Goal: Task Accomplishment & Management: Complete application form

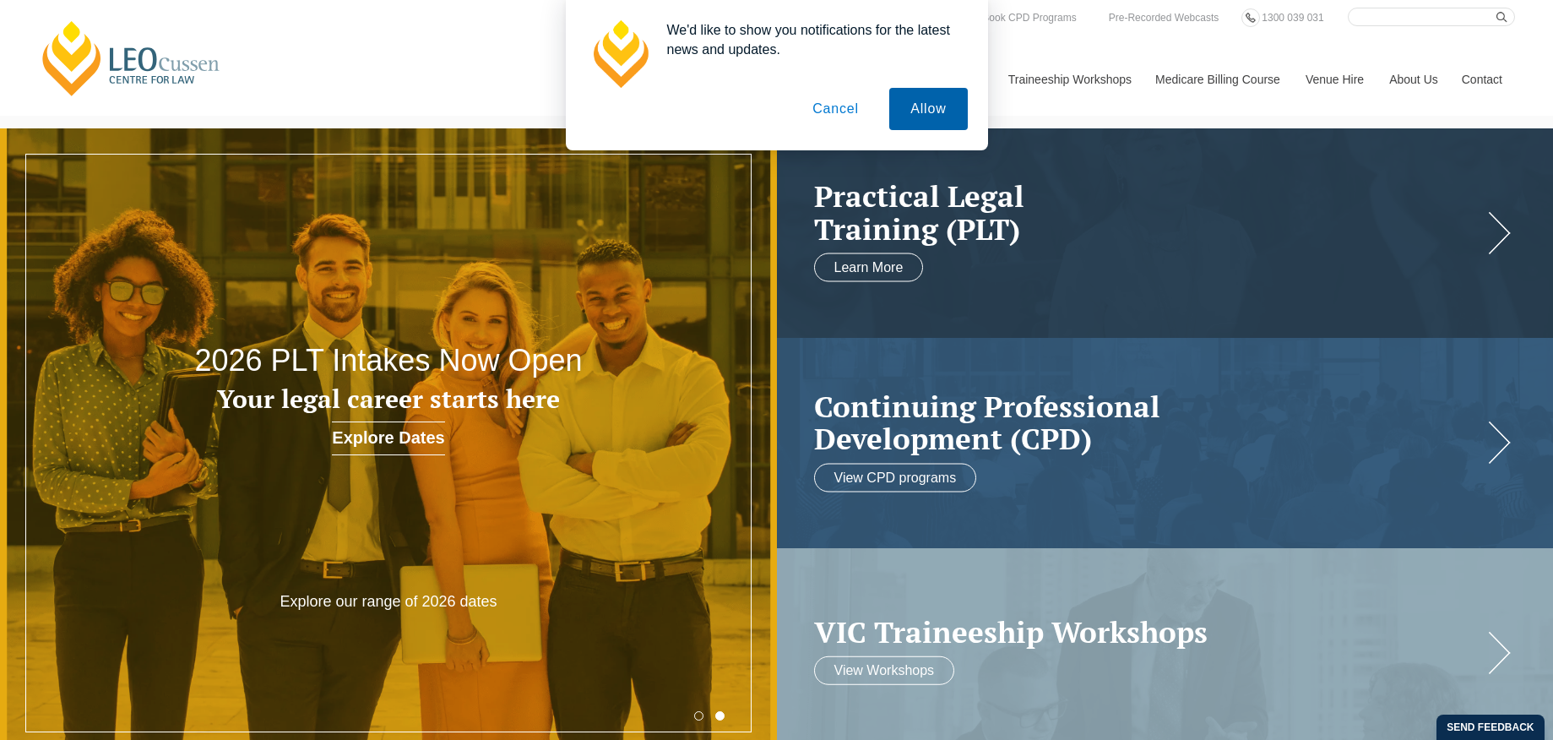
click at [916, 109] on button "Allow" at bounding box center [928, 109] width 78 height 42
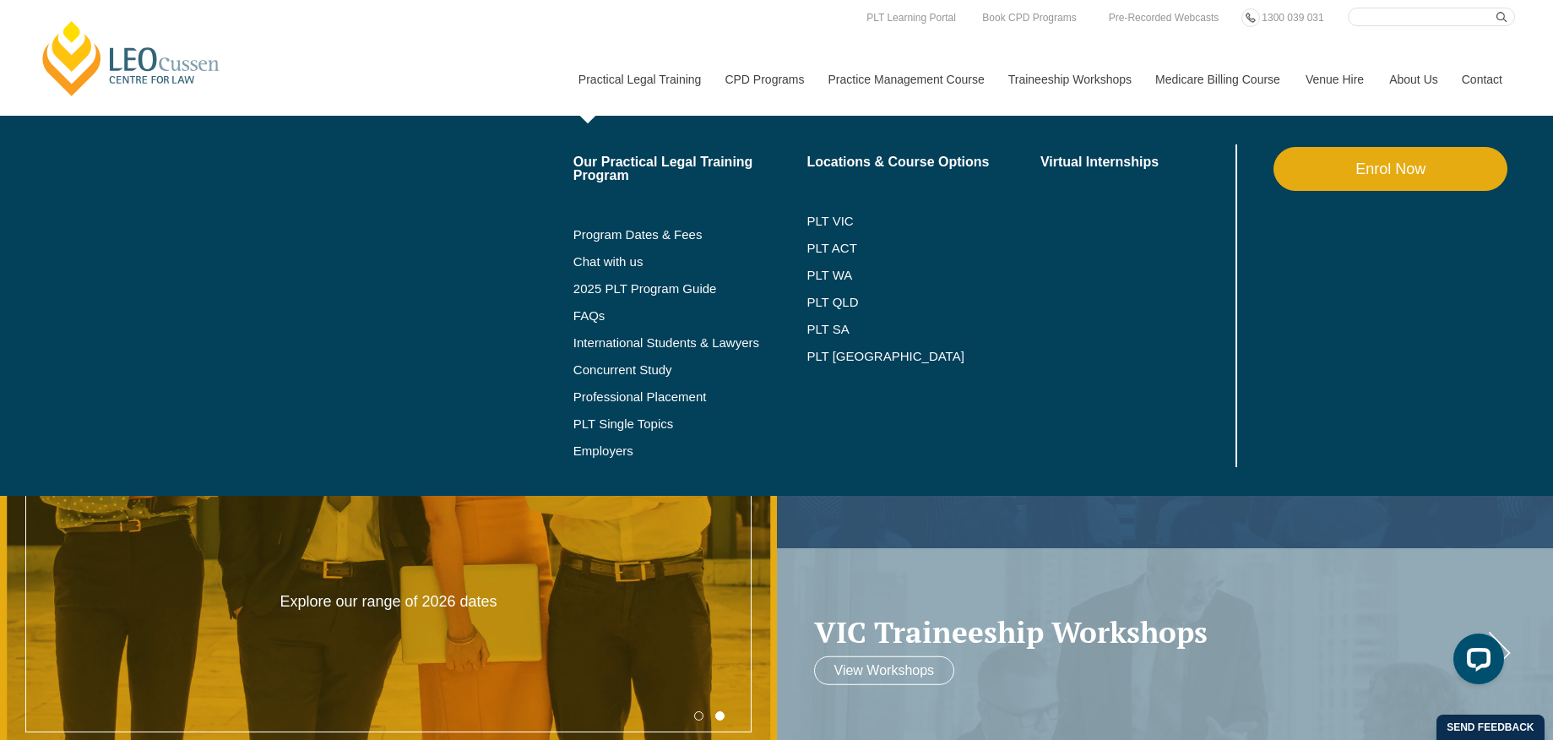
click at [608, 78] on link "Practical Legal Training" at bounding box center [639, 79] width 147 height 73
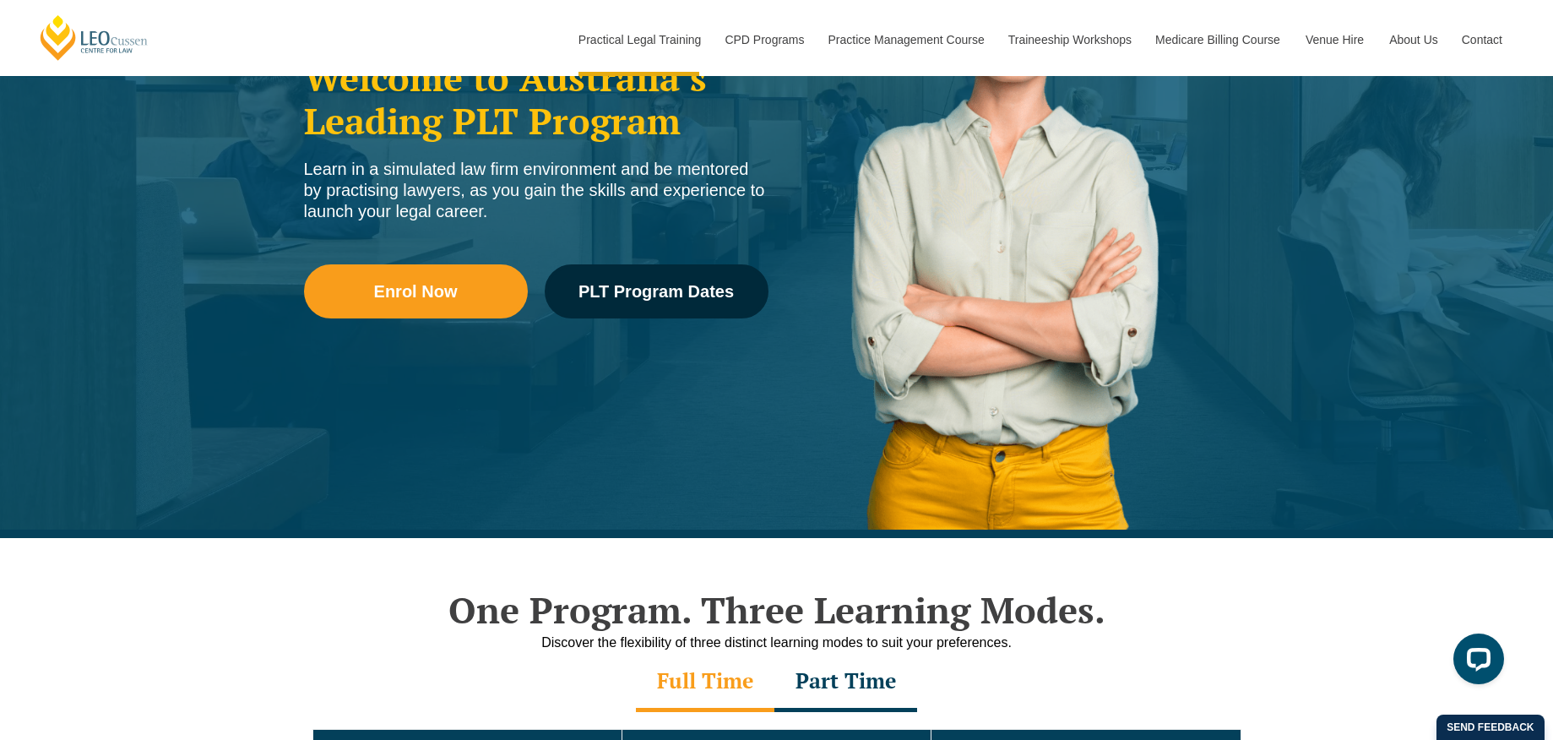
scroll to position [322, 0]
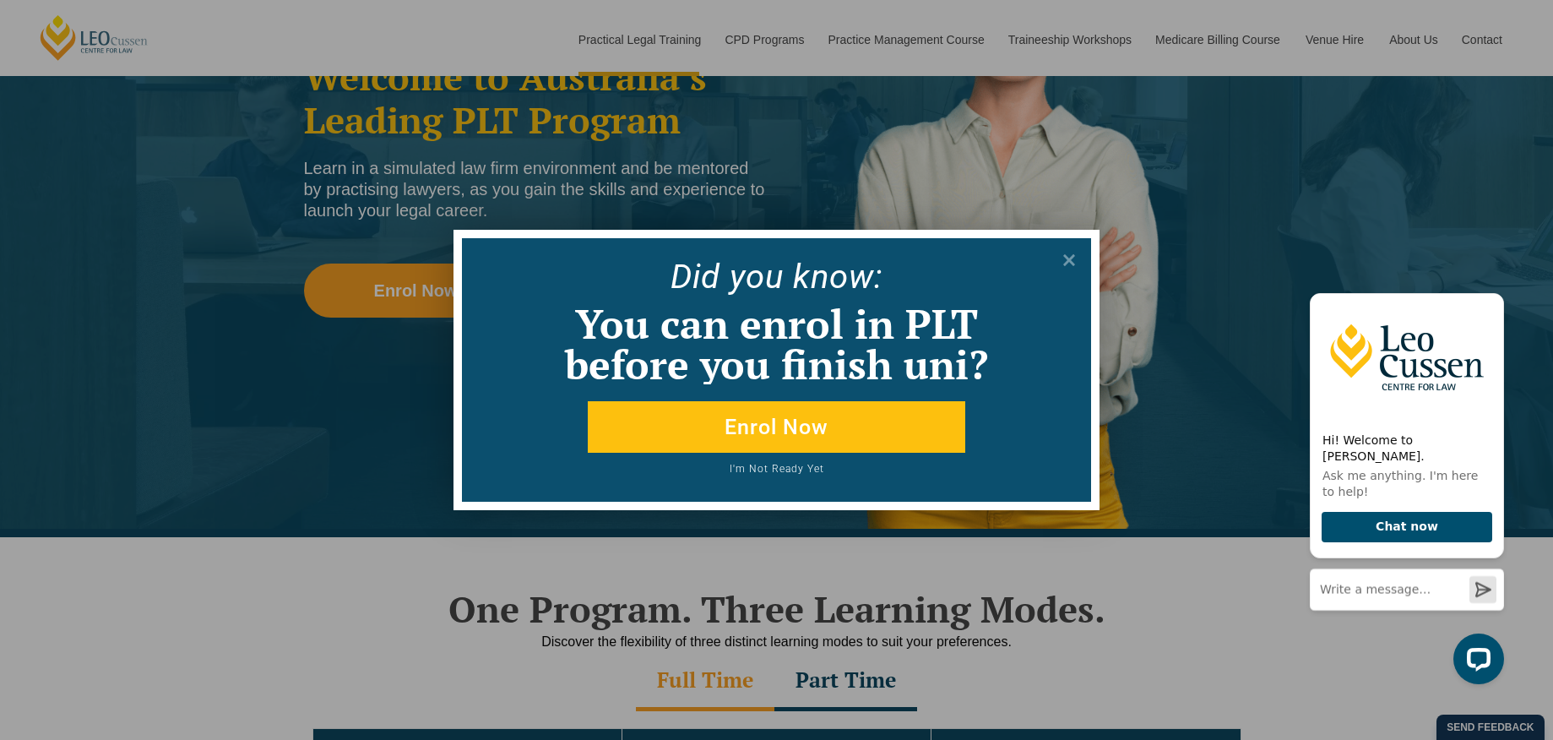
click at [776, 430] on button "Enrol Now" at bounding box center [776, 427] width 377 height 52
